Goal: Check status: Check status

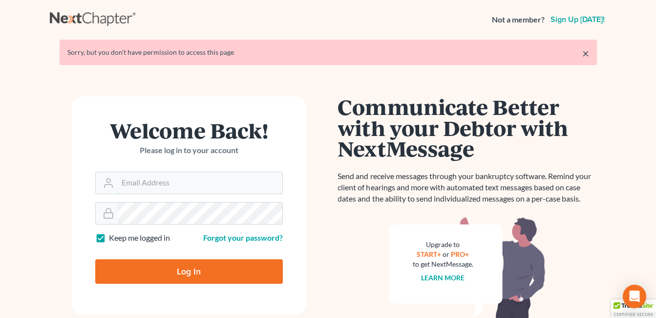
type input "[EMAIL_ADDRESS][DOMAIN_NAME]"
click at [201, 271] on input "Log In" at bounding box center [189, 271] width 188 height 24
type input "Thinking..."
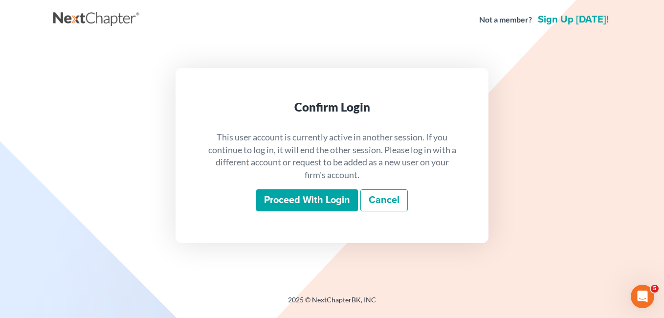
click at [309, 202] on input "Proceed with login" at bounding box center [307, 200] width 102 height 22
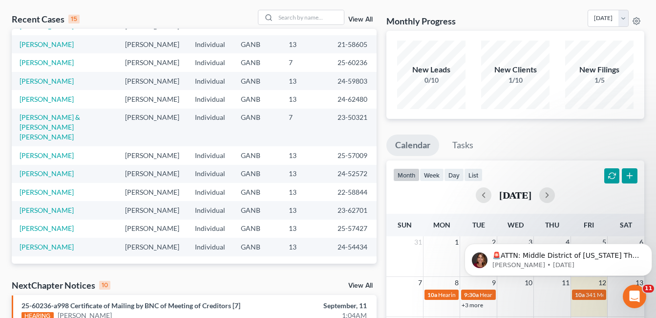
scroll to position [98, 0]
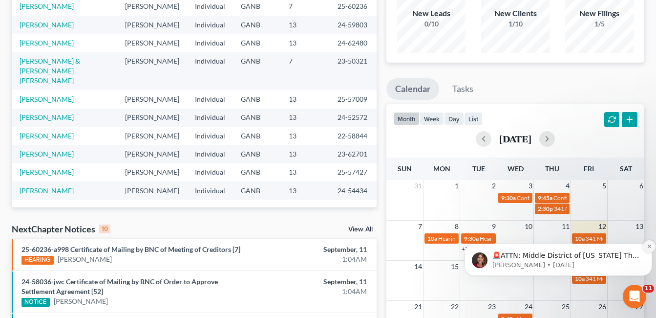
click at [648, 245] on icon "Dismiss notification" at bounding box center [648, 245] width 3 height 3
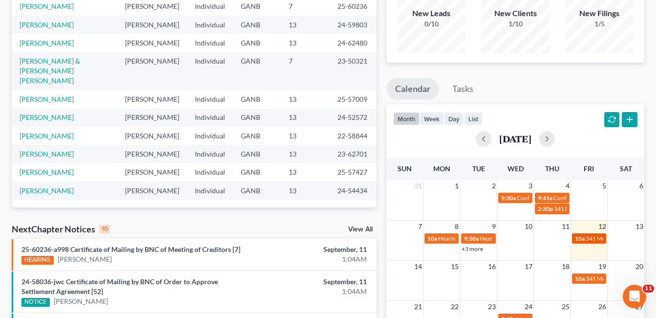
click at [592, 240] on span "341 Meeting for Roberta Talley" at bounding box center [630, 238] width 88 height 7
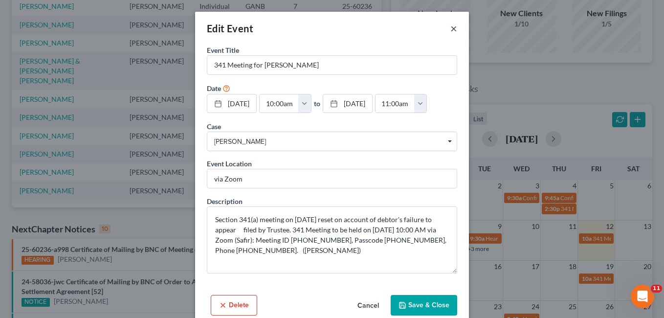
click at [450, 27] on button "×" at bounding box center [453, 28] width 7 height 12
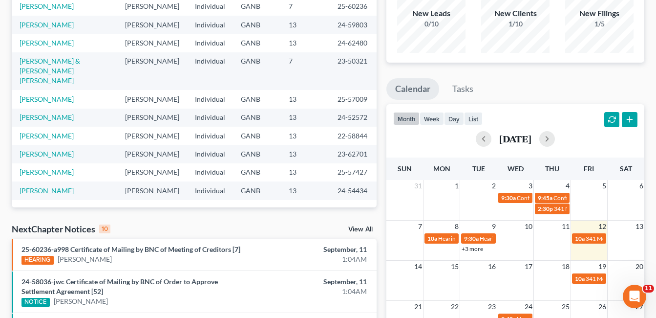
scroll to position [195, 0]
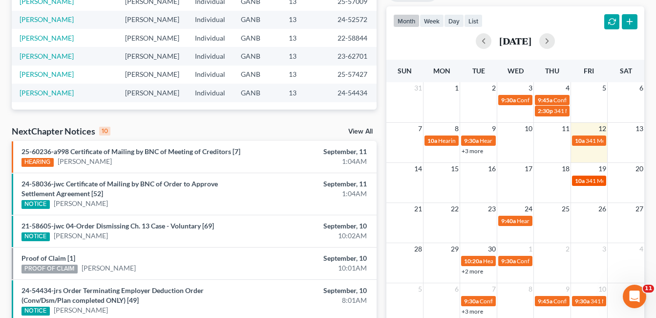
click at [590, 185] on link "10a 341 Meeting for Catherine Truitt" at bounding box center [589, 180] width 34 height 10
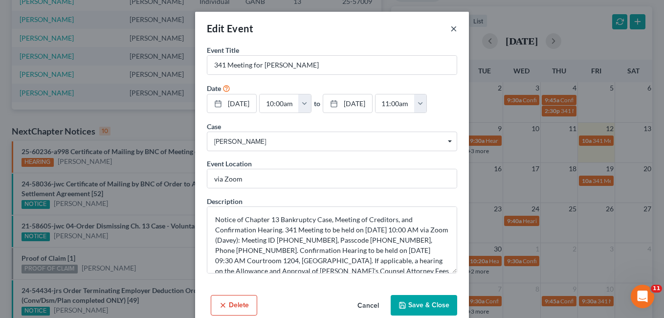
click at [450, 27] on button "×" at bounding box center [453, 28] width 7 height 12
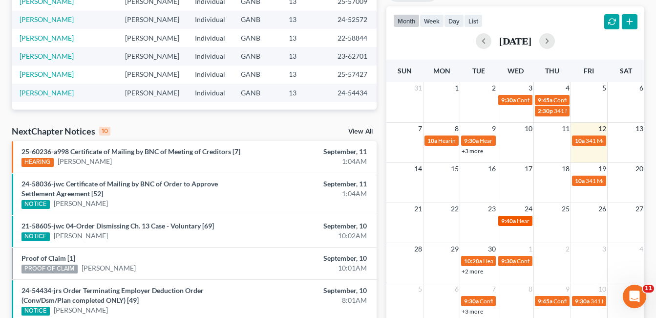
click at [520, 223] on span "Hearing for Taress Denham Case DISMISSED" at bounding box center [577, 220] width 121 height 7
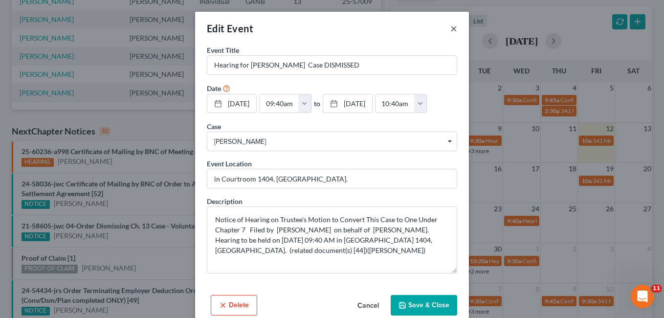
click at [451, 28] on button "×" at bounding box center [453, 28] width 7 height 12
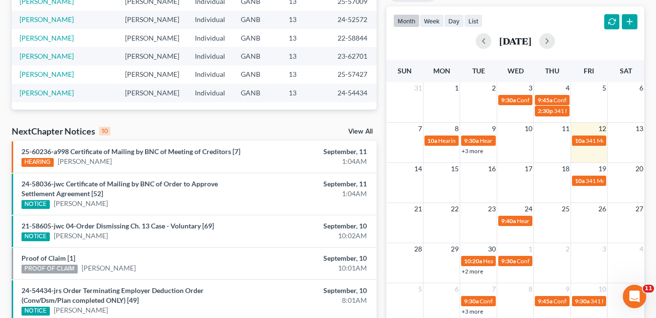
click at [474, 270] on link "+2 more" at bounding box center [473, 270] width 22 height 7
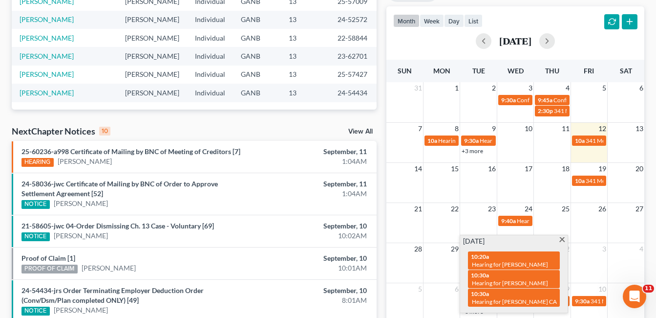
click at [561, 238] on span at bounding box center [562, 240] width 7 height 6
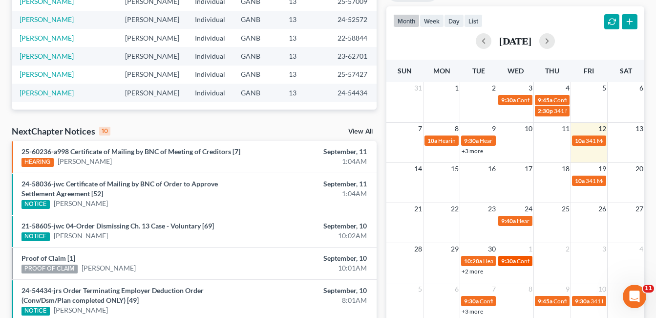
click at [520, 262] on span "Confirmation Hearing for Jasmine Davis" at bounding box center [573, 260] width 112 height 7
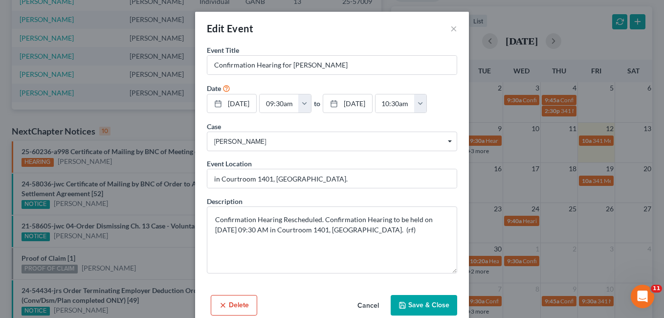
click at [423, 304] on button "Save & Close" at bounding box center [423, 305] width 66 height 21
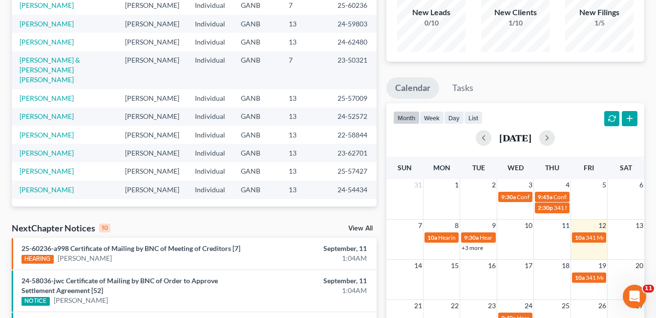
scroll to position [98, 0]
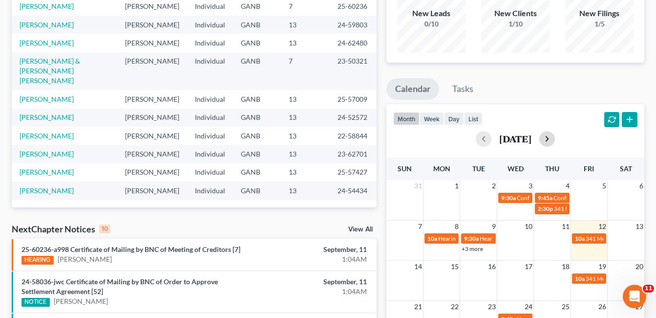
click at [555, 138] on button "button" at bounding box center [547, 139] width 16 height 16
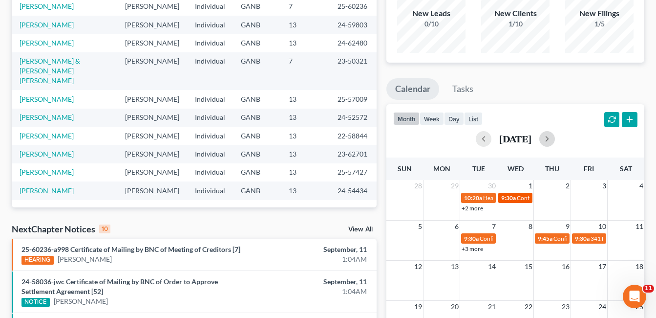
click at [524, 199] on span "Confirmation Hearing for Jasmine Davis" at bounding box center [573, 197] width 112 height 7
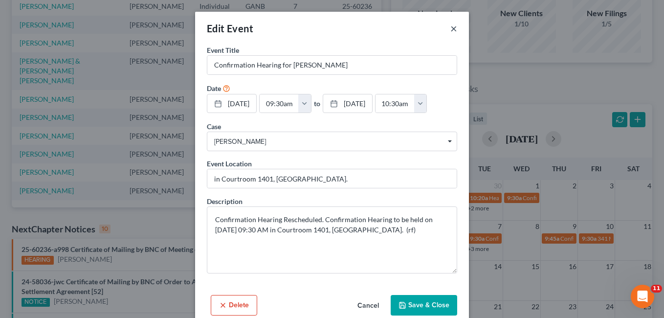
click at [451, 27] on button "×" at bounding box center [453, 28] width 7 height 12
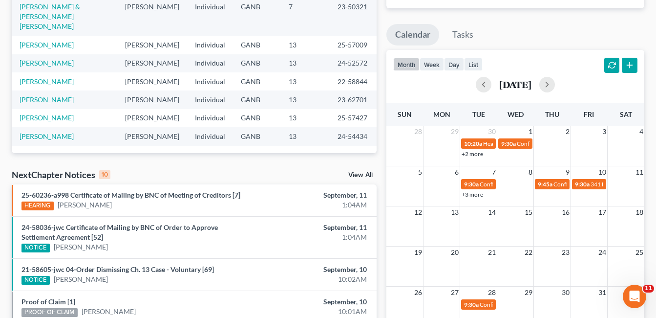
scroll to position [0, 0]
